Goal: Information Seeking & Learning: Learn about a topic

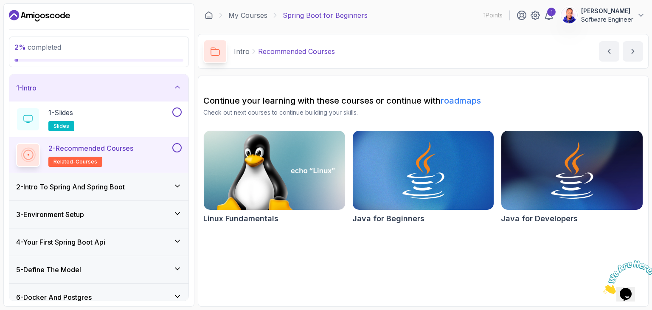
click at [105, 185] on h3 "2 - Intro To Spring And Spring Boot" at bounding box center [70, 187] width 109 height 10
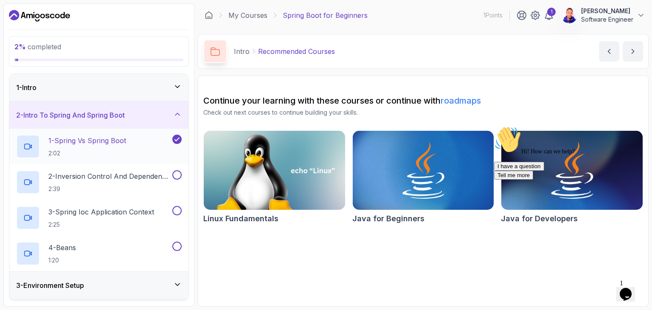
click at [90, 144] on p "1 - Spring Vs Spring Boot" at bounding box center [87, 140] width 78 height 10
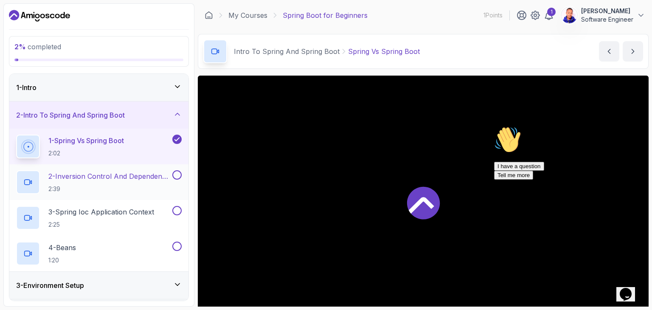
click at [98, 180] on p "2 - Inversion Control And Dependency Injection" at bounding box center [109, 176] width 122 height 10
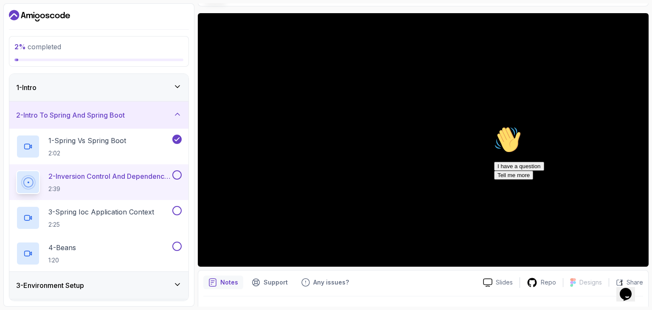
scroll to position [65, 0]
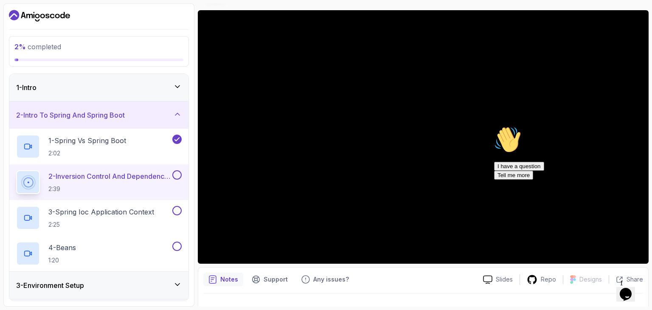
click at [631, 287] on button "Opens Chat This icon Opens the chat window." at bounding box center [625, 294] width 19 height 14
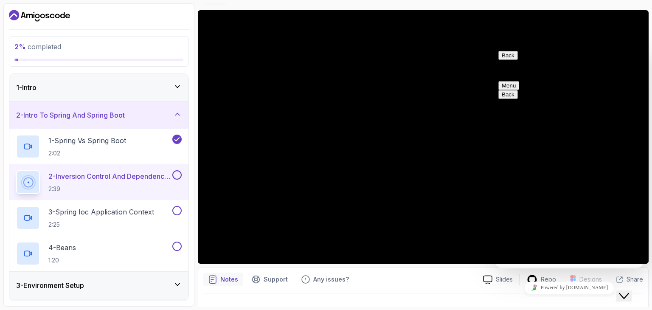
click at [627, 291] on icon "Close Chat This icon closes the chat window." at bounding box center [624, 296] width 10 height 10
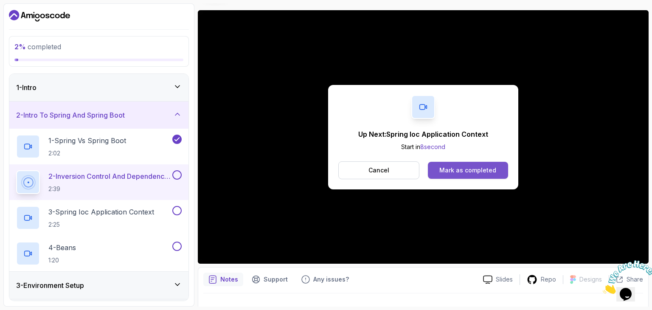
click at [444, 169] on div "Mark as completed" at bounding box center [467, 170] width 57 height 8
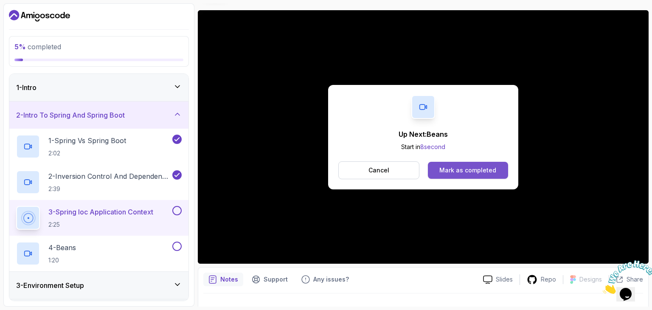
click at [466, 177] on button "Mark as completed" at bounding box center [468, 170] width 80 height 17
